Goal: Information Seeking & Learning: Compare options

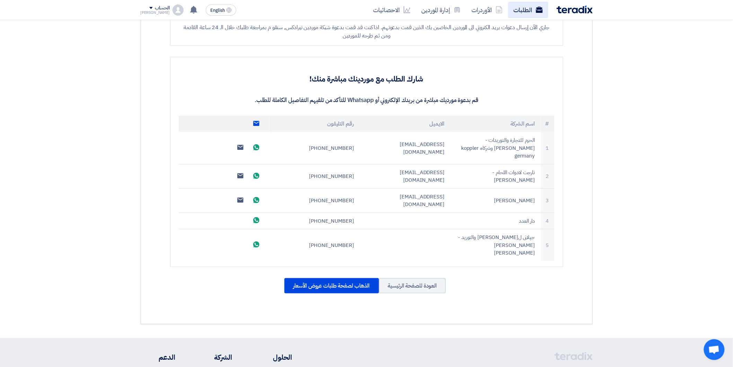
click at [523, 10] on link "الطلبات" at bounding box center [528, 10] width 40 height 16
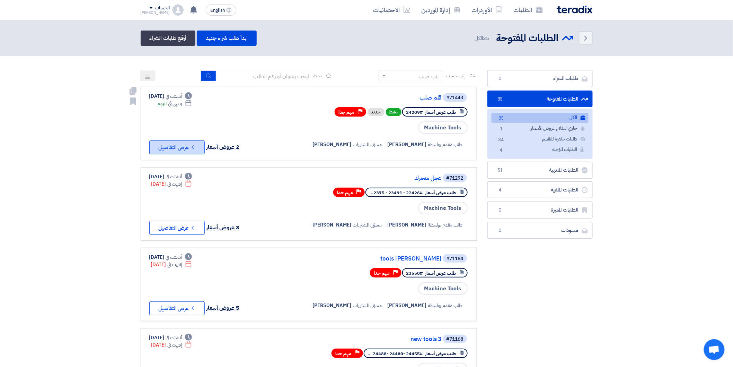
click at [178, 150] on button "Check details عرض التفاصيل" at bounding box center [176, 147] width 55 height 14
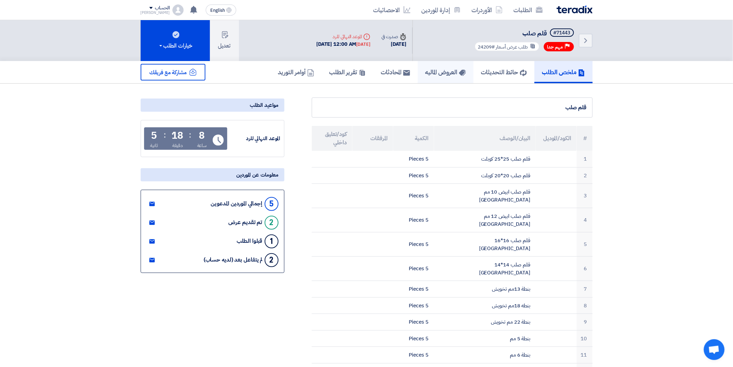
click at [428, 70] on h5 "العروض الماليه" at bounding box center [445, 72] width 41 height 8
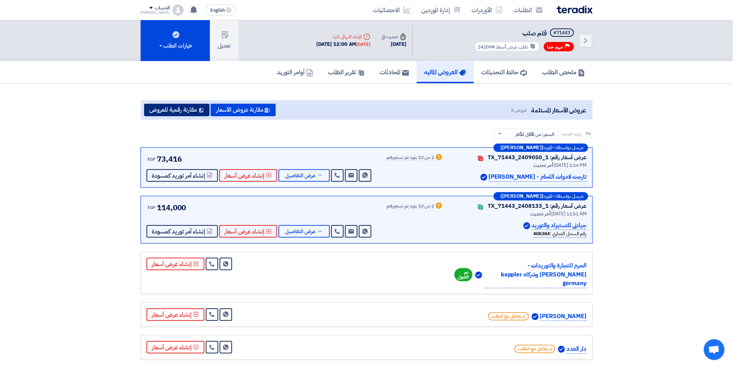
click at [173, 104] on button "مقارنة رقمية للعروض" at bounding box center [176, 110] width 65 height 12
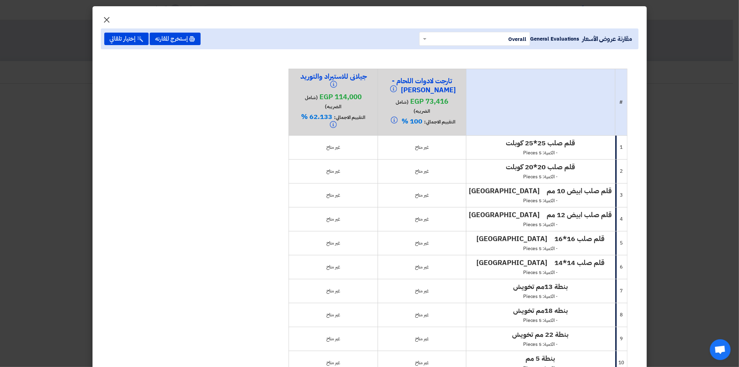
click at [108, 17] on span "×" at bounding box center [107, 19] width 8 height 21
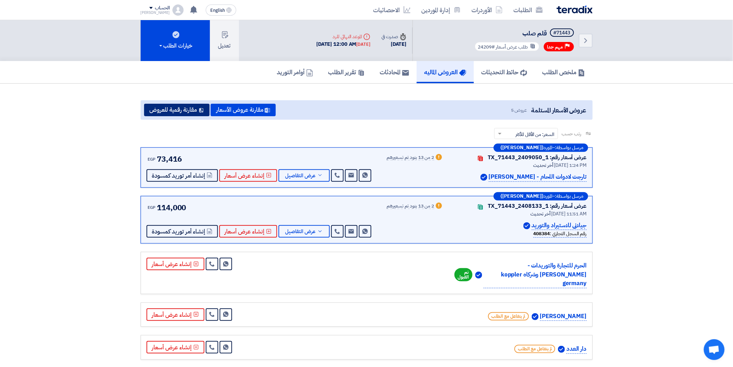
click at [179, 108] on button "مقارنة رقمية للعروض" at bounding box center [176, 110] width 65 height 12
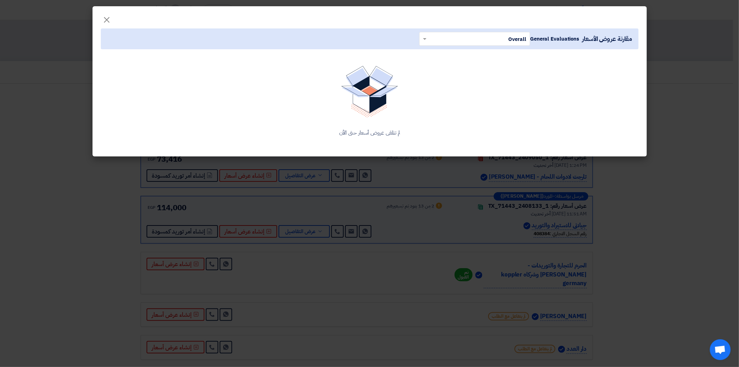
click at [455, 189] on modal-container "× مقارنة عروض الأسعار General Evaluations × Overall × لم تتلقى عروض أسعار حتى ا…" at bounding box center [369, 183] width 739 height 367
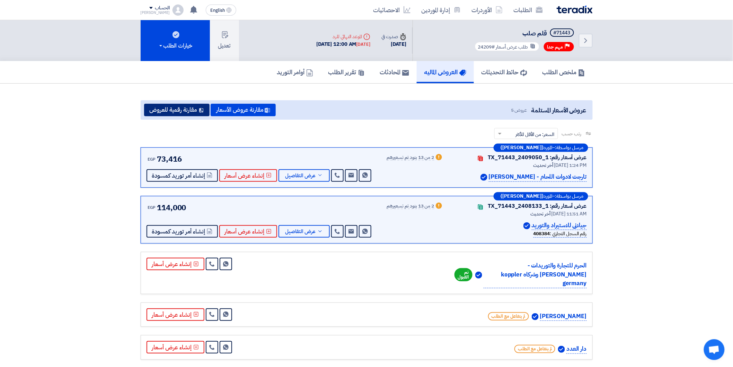
click at [177, 107] on button "مقارنة رقمية للعروض" at bounding box center [176, 110] width 65 height 12
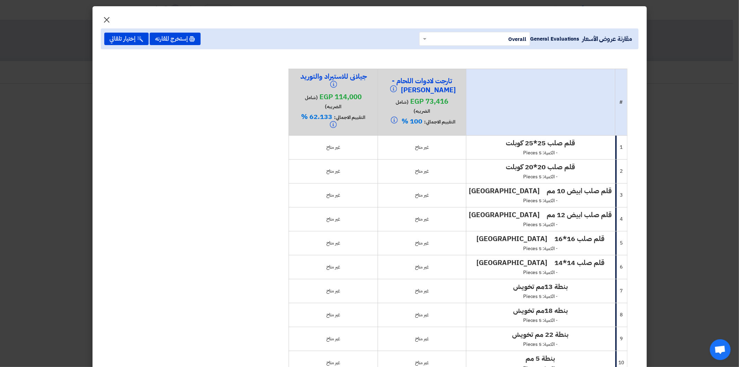
click at [111, 16] on span "×" at bounding box center [107, 19] width 8 height 21
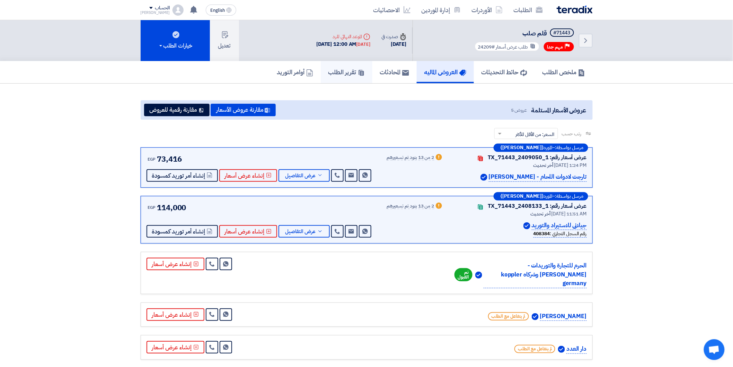
click at [345, 75] on h5 "تقرير الطلب" at bounding box center [346, 72] width 36 height 8
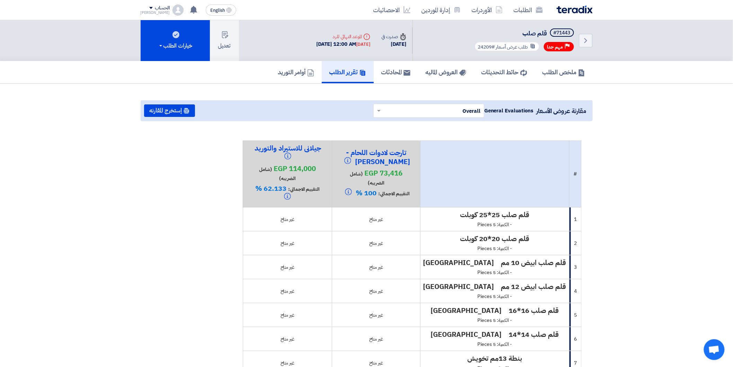
drag, startPoint x: 439, startPoint y: 219, endPoint x: 413, endPoint y: 216, distance: 26.2
click at [413, 216] on div "غير متاح" at bounding box center [376, 219] width 82 height 7
click at [420, 248] on td "غير متاح" at bounding box center [376, 243] width 88 height 24
drag, startPoint x: 437, startPoint y: 241, endPoint x: 416, endPoint y: 242, distance: 20.8
click at [416, 242] on div "غير متاح" at bounding box center [376, 242] width 82 height 7
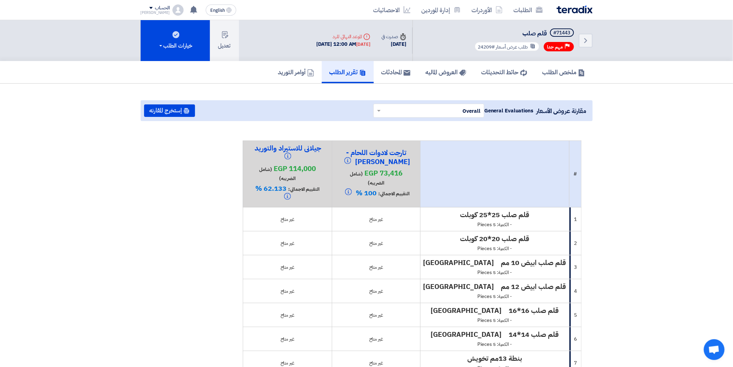
drag, startPoint x: 483, startPoint y: 238, endPoint x: 567, endPoint y: 241, distance: 83.6
click at [567, 241] on td "قلم صلب 20*20 كوبلت - الكمية: 5 Pieces" at bounding box center [494, 243] width 149 height 24
drag, startPoint x: 537, startPoint y: 247, endPoint x: 598, endPoint y: 244, distance: 60.7
drag, startPoint x: 501, startPoint y: 213, endPoint x: 499, endPoint y: 216, distance: 3.9
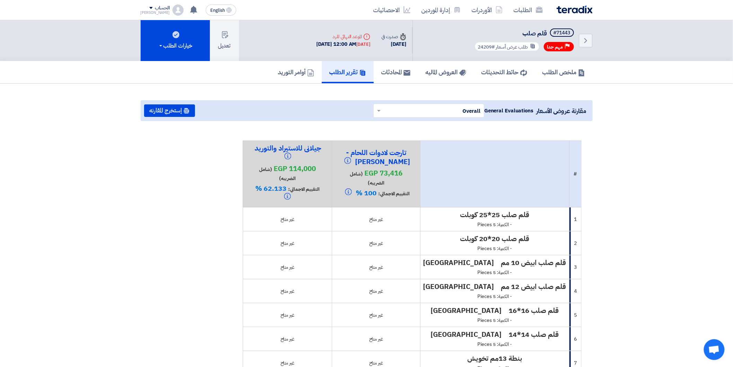
click at [501, 213] on h4 "قلم صلب 25*25 كوبلت" at bounding box center [494, 214] width 143 height 9
drag, startPoint x: 486, startPoint y: 212, endPoint x: 557, endPoint y: 233, distance: 73.9
click at [539, 231] on td "قلم صلب 20*20 كوبلت - الكمية: 5 Pieces" at bounding box center [494, 243] width 149 height 24
click at [580, 40] on link "Back" at bounding box center [586, 41] width 14 height 14
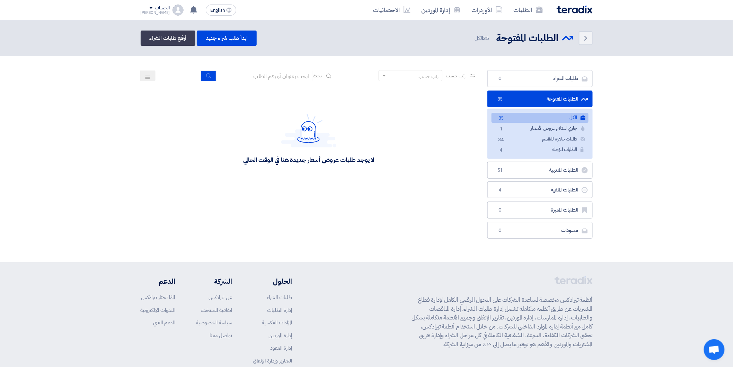
click at [570, 118] on link "الكل الكل 35" at bounding box center [540, 118] width 97 height 10
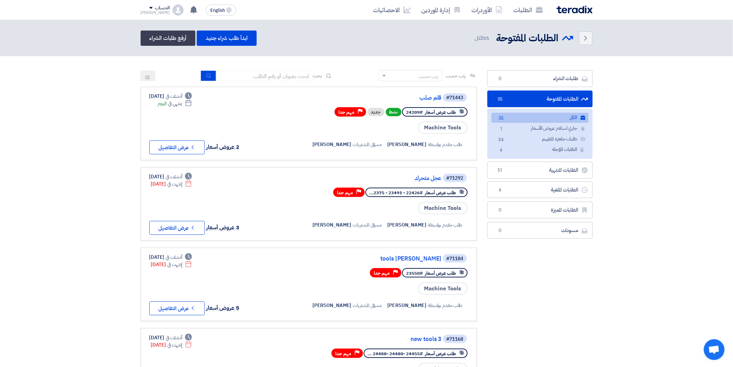
click at [190, 305] on icon "Check details" at bounding box center [193, 308] width 7 height 7
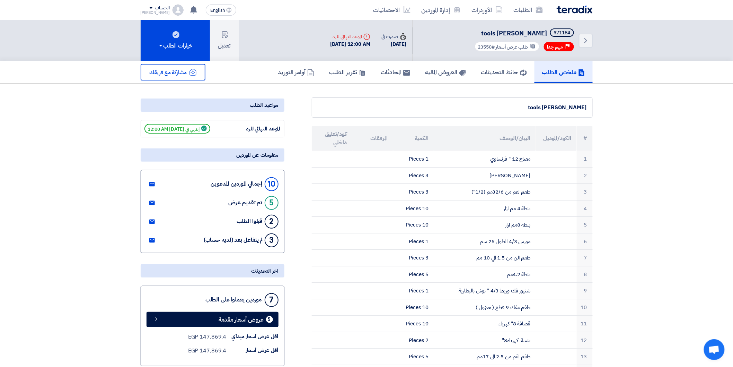
click at [351, 77] on link "تقرير الطلب" at bounding box center [348, 72] width 52 height 22
